Goal: Communication & Community: Answer question/provide support

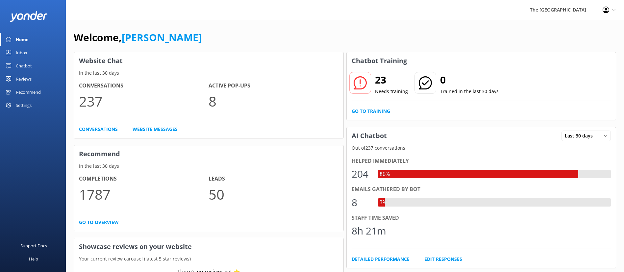
click at [34, 56] on link "Inbox" at bounding box center [33, 52] width 66 height 13
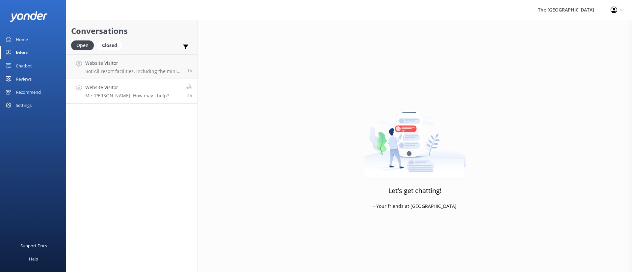
click at [146, 102] on link "Website Visitor Me: [PERSON_NAME]. How may I help? 2h" at bounding box center [131, 91] width 131 height 25
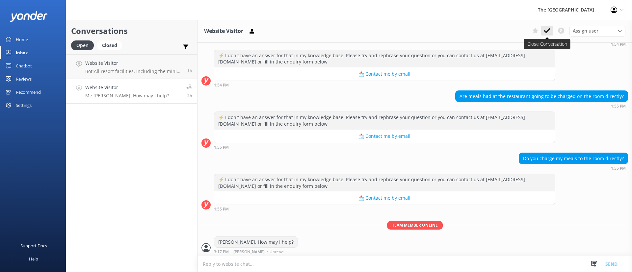
scroll to position [518, 0]
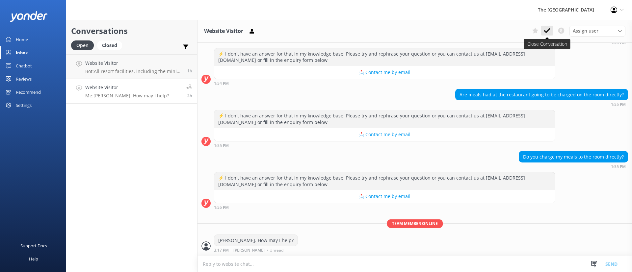
click at [546, 30] on icon at bounding box center [547, 30] width 7 height 7
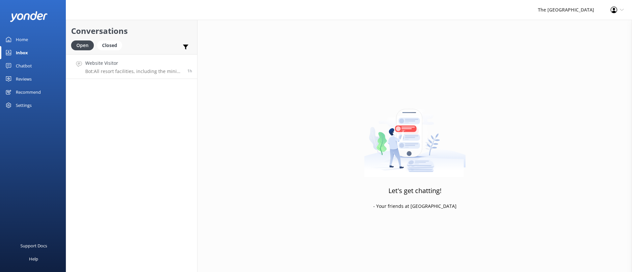
click at [146, 69] on p "Bot: All resort facilities, including the mini water park, are reserved exclusi…" at bounding box center [133, 71] width 97 height 6
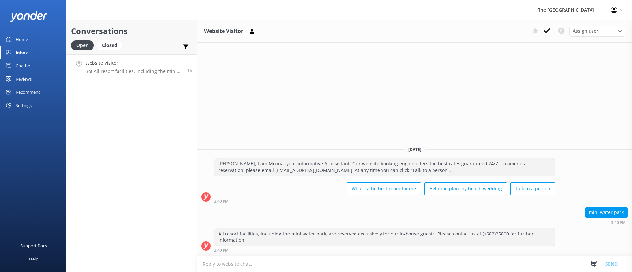
click at [541, 23] on div "Website Visitor Assign user Rarotongan Tata [PERSON_NAME] [PERSON_NAME] [PERSON…" at bounding box center [414, 31] width 434 height 23
click at [547, 30] on icon at bounding box center [547, 30] width 7 height 7
